Goal: Task Accomplishment & Management: Manage account settings

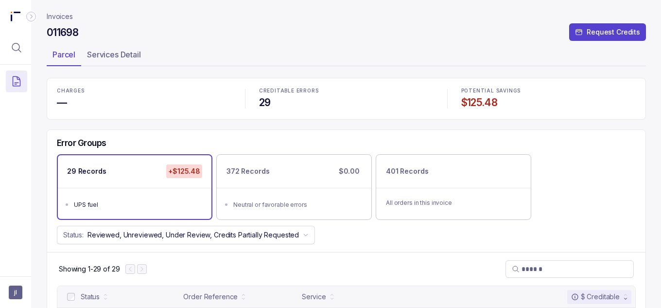
click at [8, 294] on aside "jl" at bounding box center [15, 292] width 31 height 32
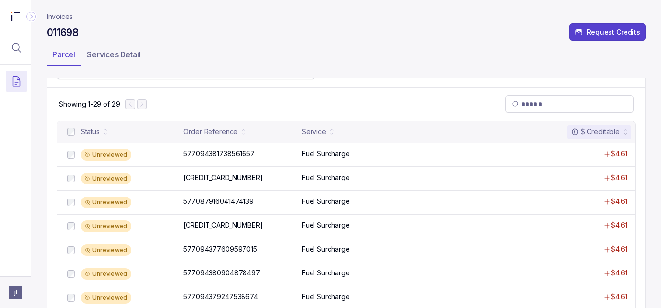
click at [13, 290] on span "jl" at bounding box center [16, 292] width 14 height 14
click at [32, 272] on p "Logout" at bounding box center [64, 271] width 81 height 10
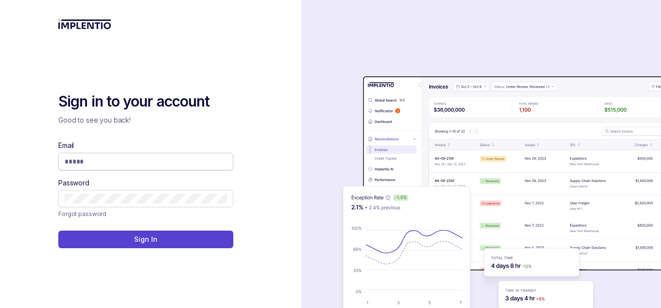
click at [160, 157] on input "Email" at bounding box center [146, 161] width 162 height 10
type input "*"
click at [0, 307] on com-1password-button at bounding box center [0, 308] width 0 height 0
type input "**********"
